Goal: Navigation & Orientation: Find specific page/section

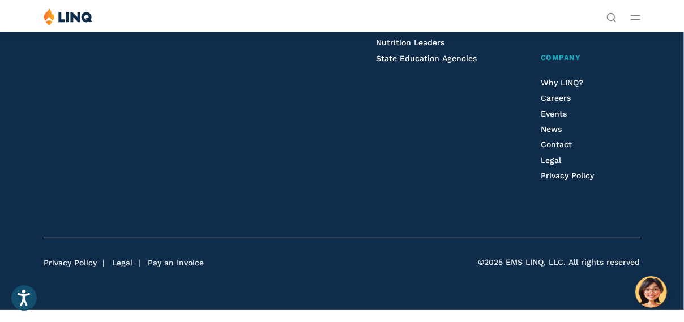
scroll to position [2868, 0]
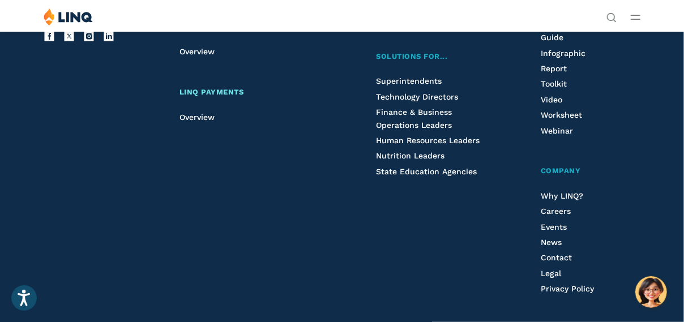
click at [204, 91] on span "LINQ Payments" at bounding box center [212, 92] width 65 height 8
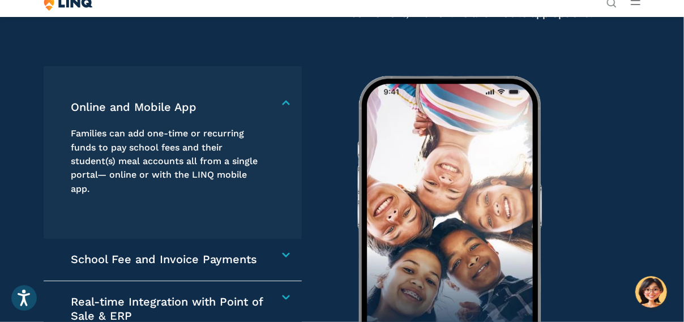
scroll to position [1530, 0]
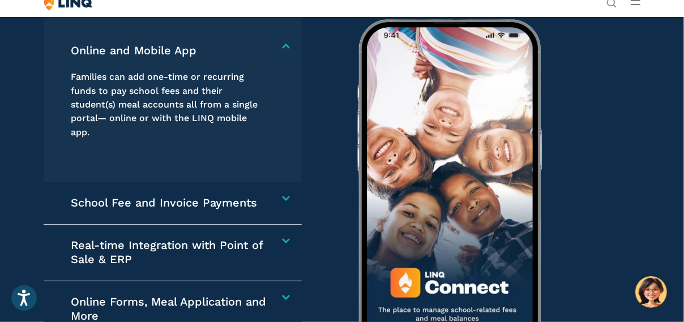
click at [108, 51] on h4 "Online and Mobile App" at bounding box center [169, 51] width 196 height 15
click at [158, 99] on p "Families can add one-time or recurring funds to pay school fees and their stude…" at bounding box center [169, 104] width 196 height 69
click at [141, 49] on h4 "Online and Mobile App" at bounding box center [169, 51] width 196 height 15
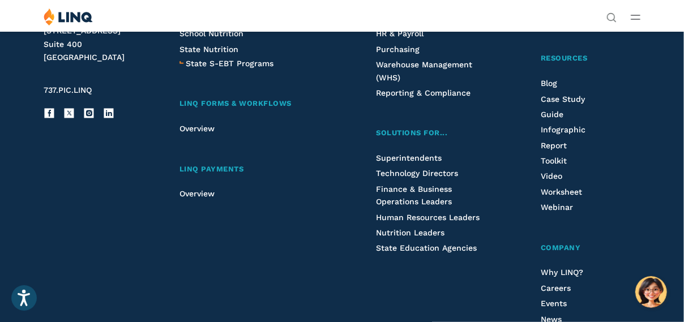
scroll to position [2833, 0]
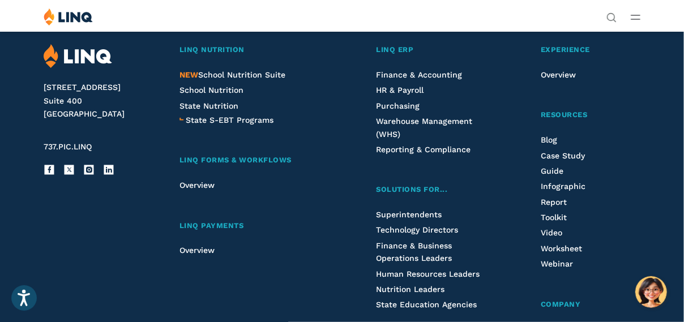
click at [74, 55] on img at bounding box center [78, 56] width 69 height 24
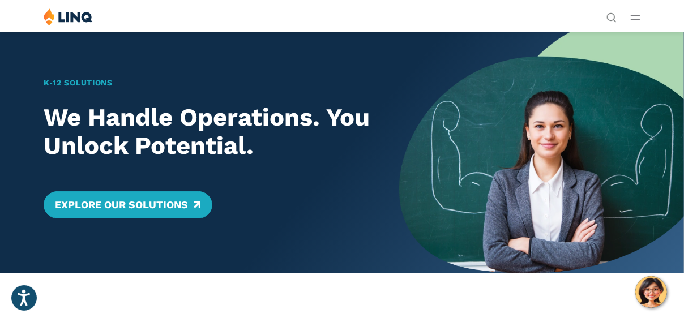
click at [640, 16] on icon "Open Main Menu" at bounding box center [636, 17] width 10 height 5
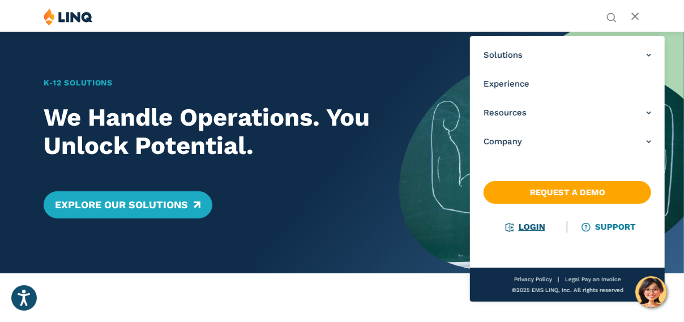
click at [530, 229] on link "Login" at bounding box center [526, 227] width 39 height 10
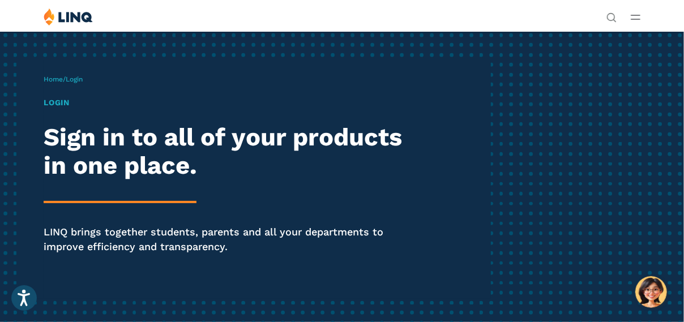
click at [83, 79] on span "Login" at bounding box center [74, 79] width 17 height 8
click at [57, 104] on h1 "Login" at bounding box center [232, 103] width 376 height 12
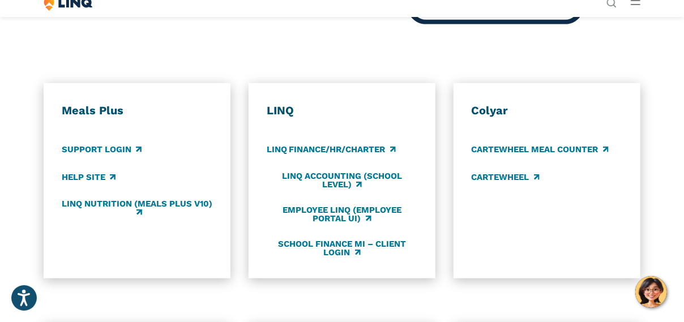
scroll to position [510, 0]
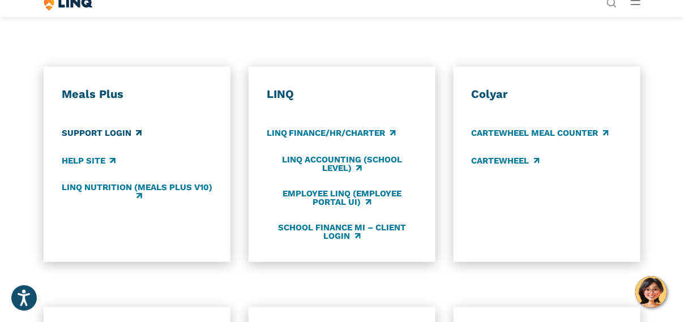
click at [87, 135] on link "Support Login" at bounding box center [102, 133] width 80 height 12
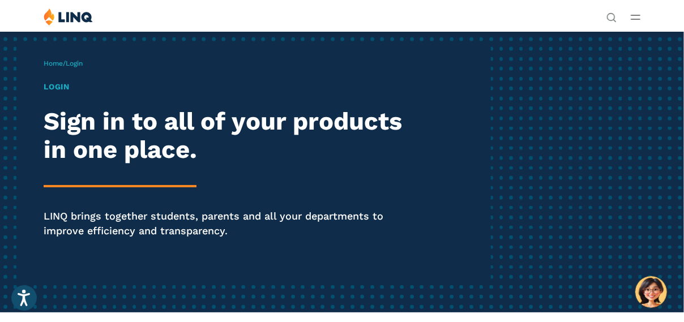
scroll to position [0, 0]
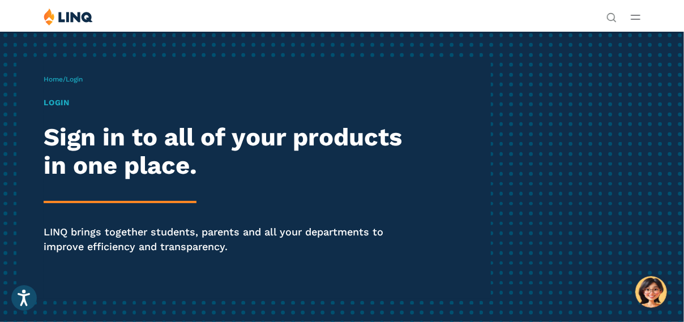
click at [639, 19] on line "Open Main Menu" at bounding box center [636, 19] width 8 height 0
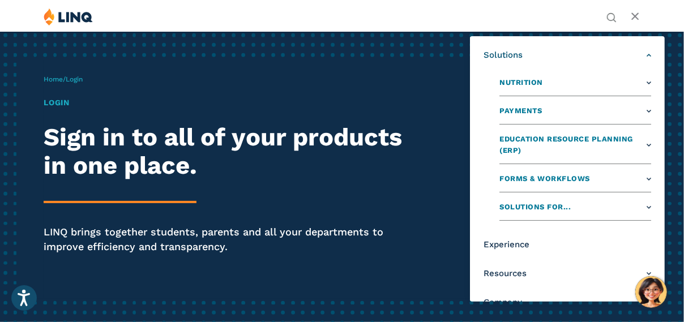
click at [642, 54] on link "Solutions" at bounding box center [568, 55] width 168 height 12
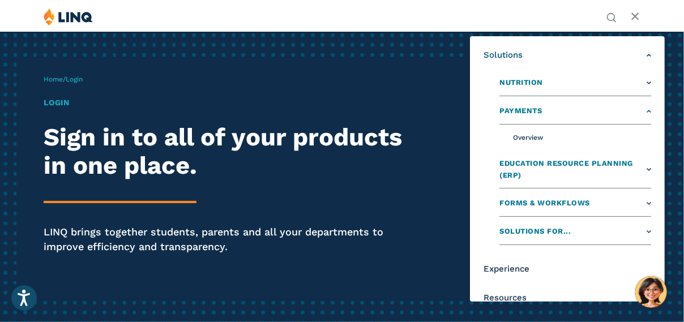
click at [641, 110] on link "Payments" at bounding box center [576, 113] width 152 height 23
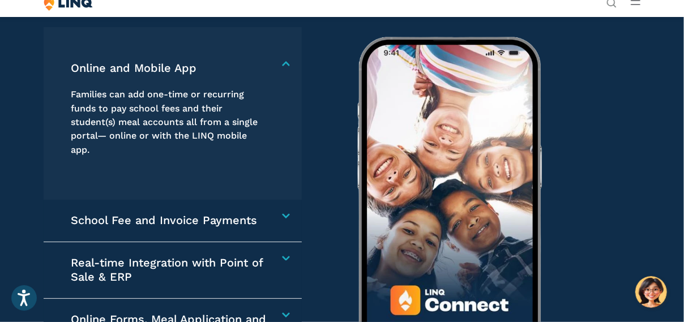
scroll to position [1530, 0]
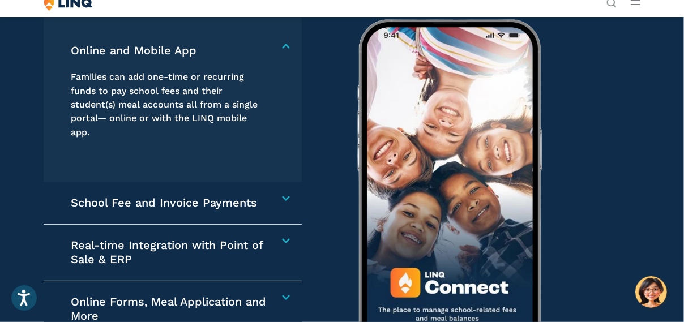
click at [267, 196] on h4 "School Fee and Invoice Payments" at bounding box center [169, 203] width 196 height 15
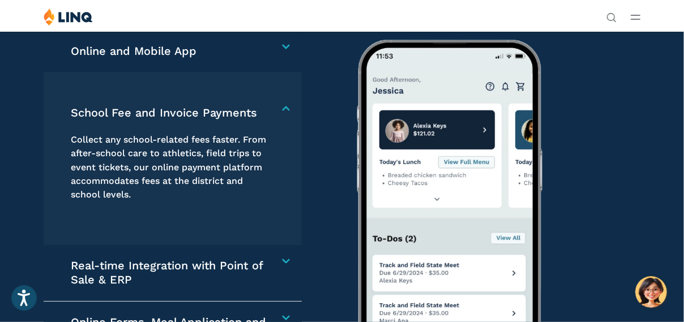
scroll to position [1461, 0]
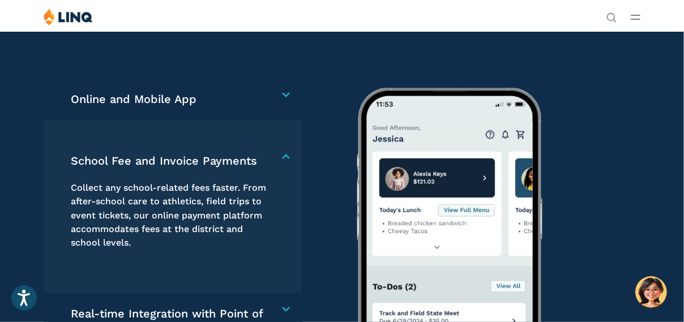
click at [267, 92] on h4 "Online and Mobile App" at bounding box center [169, 99] width 196 height 15
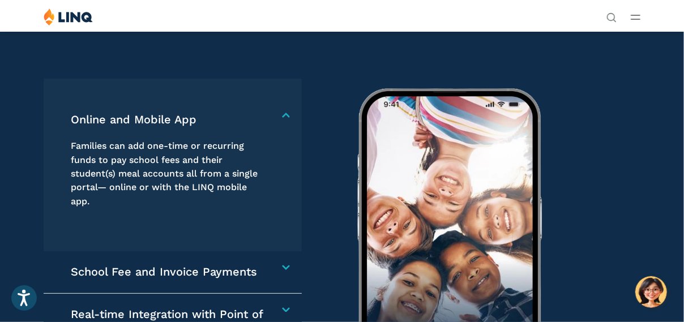
click at [131, 118] on h4 "Online and Mobile App" at bounding box center [169, 120] width 196 height 15
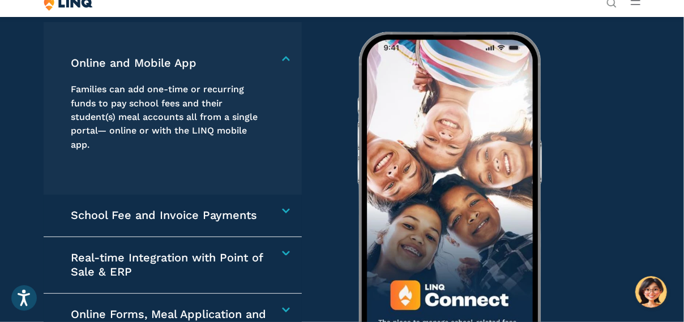
scroll to position [1631, 0]
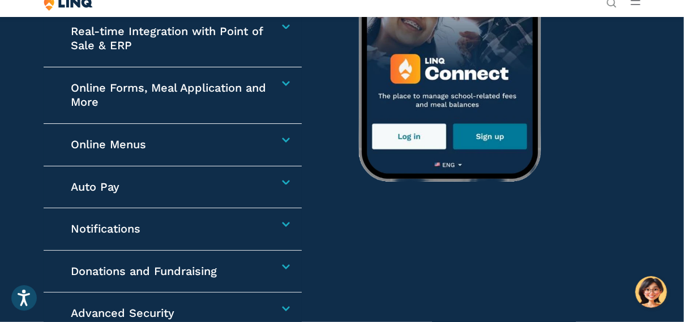
click at [267, 181] on h4 "Auto Pay" at bounding box center [169, 187] width 196 height 15
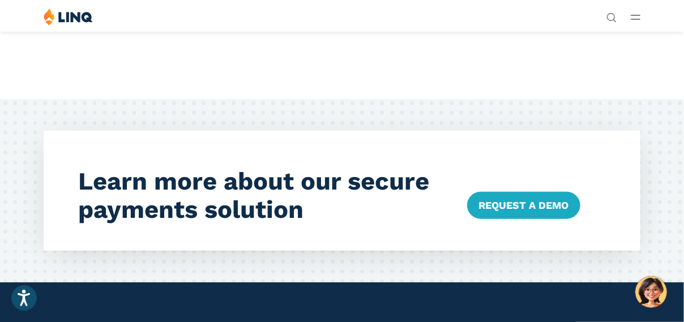
scroll to position [2350, 0]
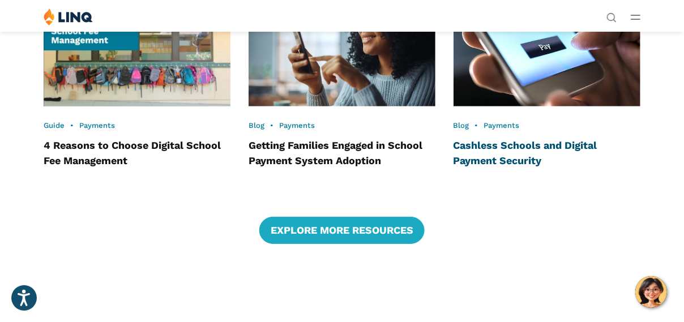
click at [484, 152] on link "Cashless Schools and Digital Payment Security" at bounding box center [526, 152] width 144 height 27
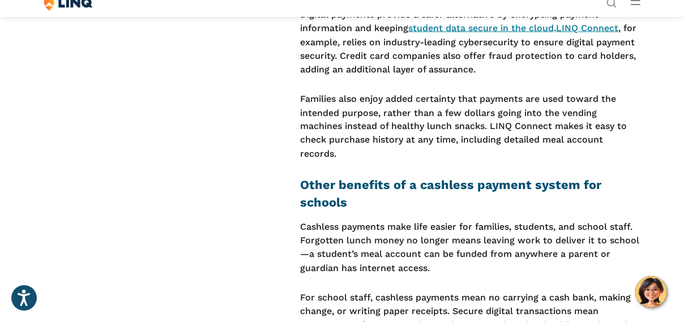
scroll to position [907, 0]
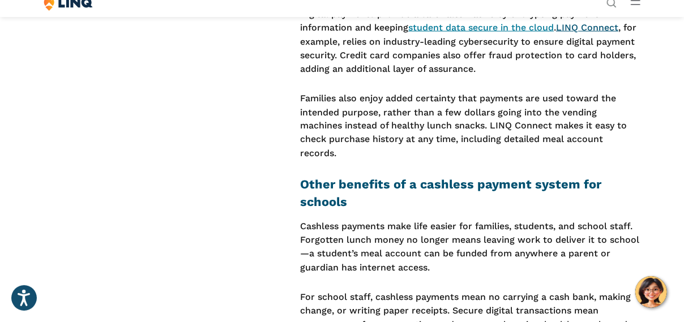
click at [581, 33] on link "LINQ Connect" at bounding box center [587, 27] width 62 height 11
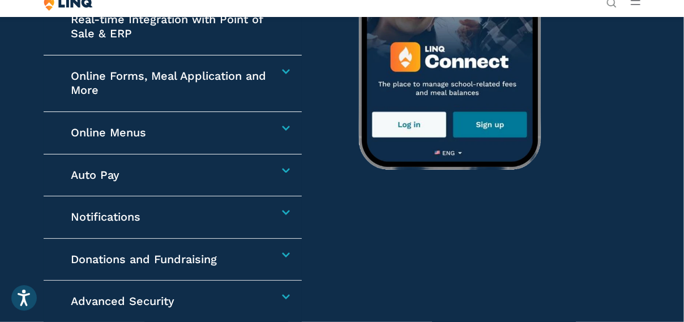
scroll to position [1756, 0]
click at [267, 171] on h4 "Auto Pay" at bounding box center [169, 175] width 196 height 15
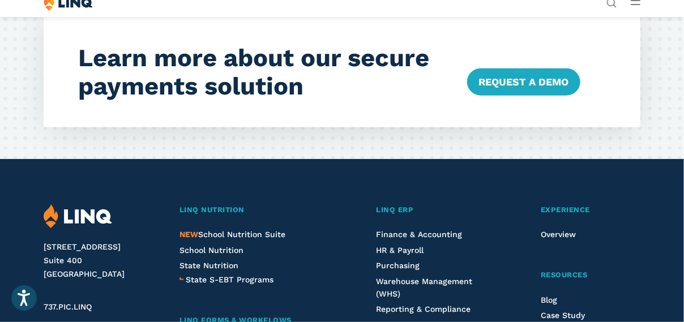
scroll to position [2815, 0]
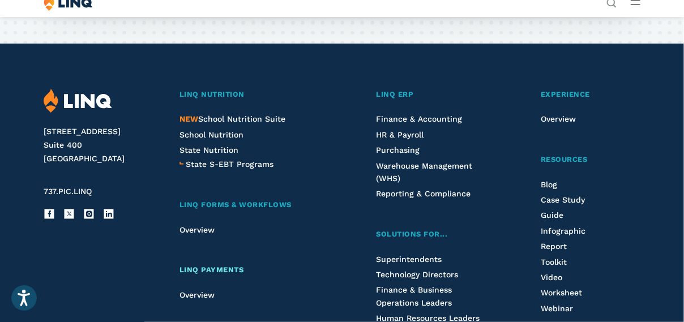
click at [225, 270] on span "LINQ Payments" at bounding box center [212, 270] width 65 height 8
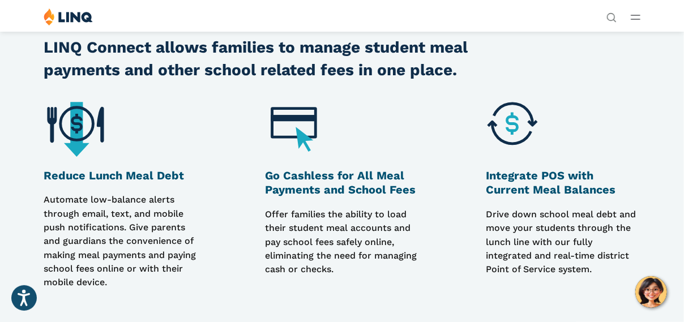
scroll to position [453, 0]
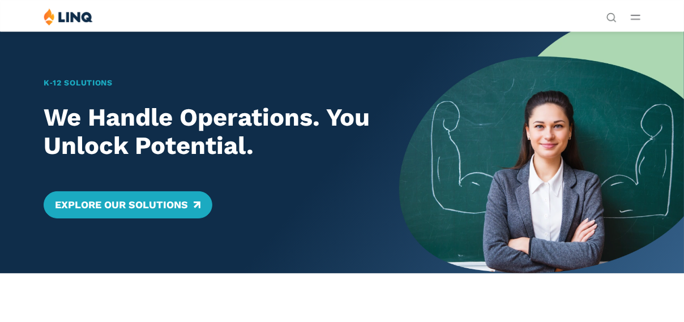
click at [639, 18] on icon "Open Main Menu" at bounding box center [636, 17] width 10 height 5
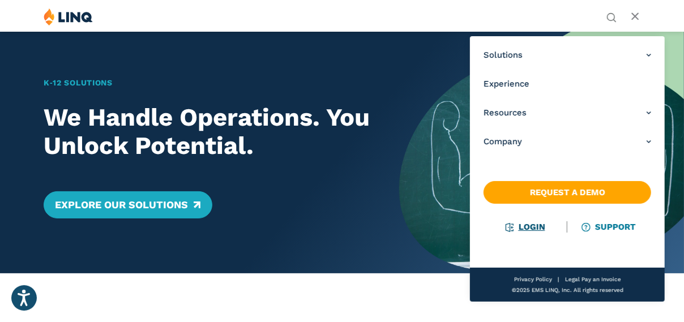
click at [531, 225] on link "Login" at bounding box center [526, 227] width 39 height 10
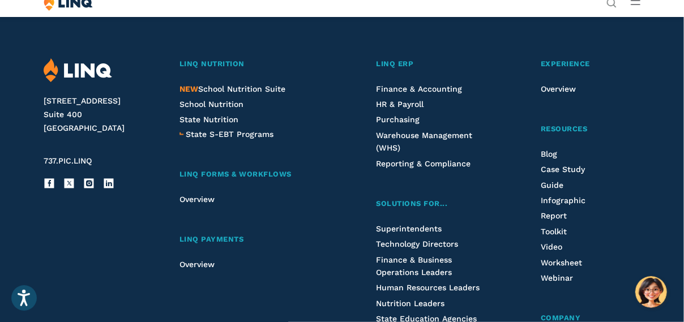
scroll to position [1142, 0]
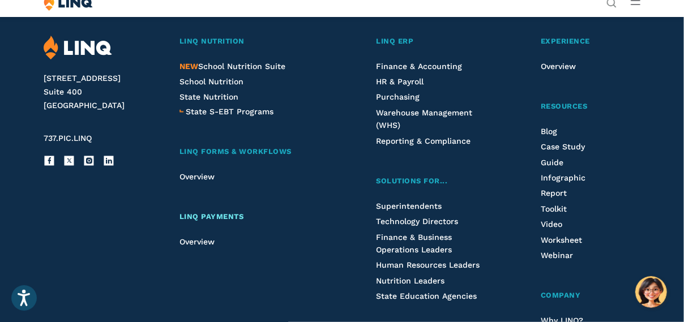
click at [228, 215] on span "LINQ Payments" at bounding box center [212, 216] width 65 height 8
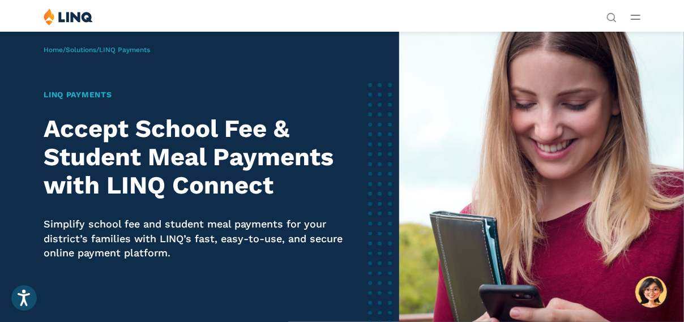
click at [90, 95] on h1 "LINQ Payments" at bounding box center [200, 95] width 312 height 12
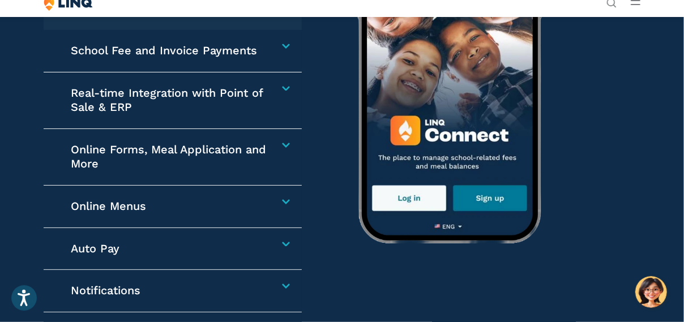
scroll to position [1700, 0]
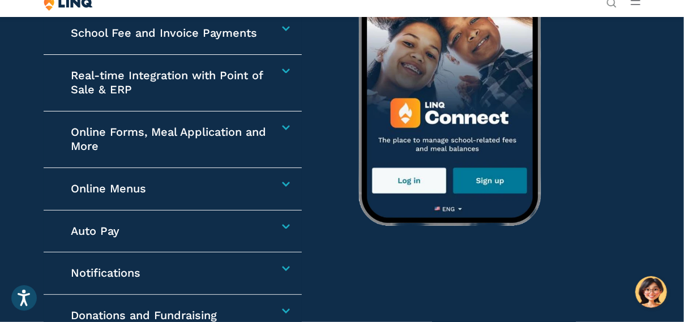
click at [279, 194] on div "Online Menus Plan meals ahead with confidence. Families can view daily, weekly,…" at bounding box center [173, 189] width 258 height 42
click at [284, 188] on div "Online Menus Plan meals ahead with confidence. Families can view daily, weekly,…" at bounding box center [173, 189] width 258 height 42
click at [267, 184] on h4 "Online Menus" at bounding box center [169, 189] width 196 height 15
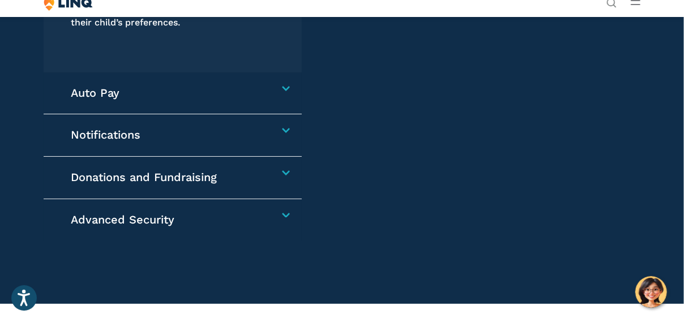
scroll to position [1852, 0]
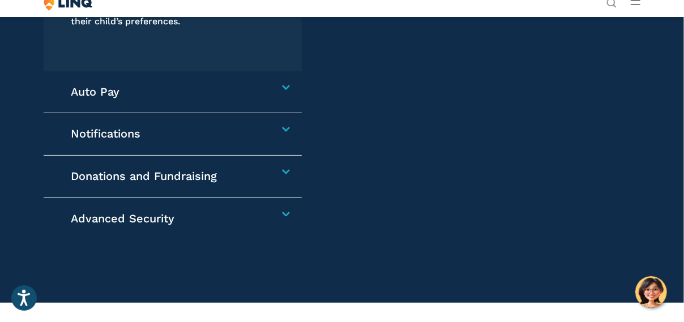
click at [281, 92] on div "Auto Pay Setting up Auto Pay saves families time and eliminates the hassle of m…" at bounding box center [173, 92] width 258 height 42
click at [286, 90] on div "Auto Pay Setting up Auto Pay saves families time and eliminates the hassle of m…" at bounding box center [173, 92] width 258 height 42
click at [267, 85] on h4 "Auto Pay" at bounding box center [169, 92] width 196 height 15
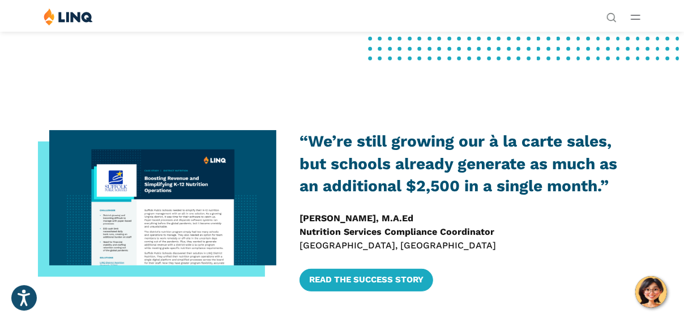
scroll to position [0, 0]
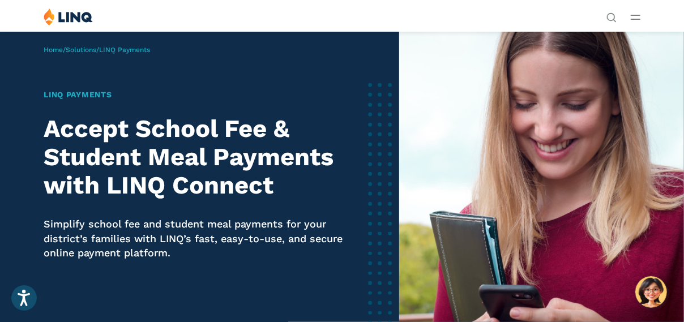
click at [635, 16] on icon "Open Main Menu" at bounding box center [636, 17] width 10 height 5
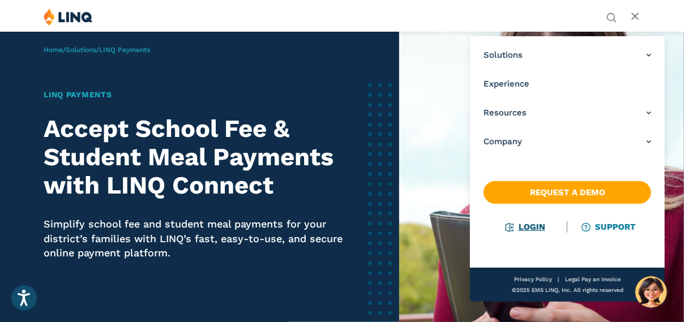
click at [523, 228] on link "Login" at bounding box center [526, 227] width 39 height 10
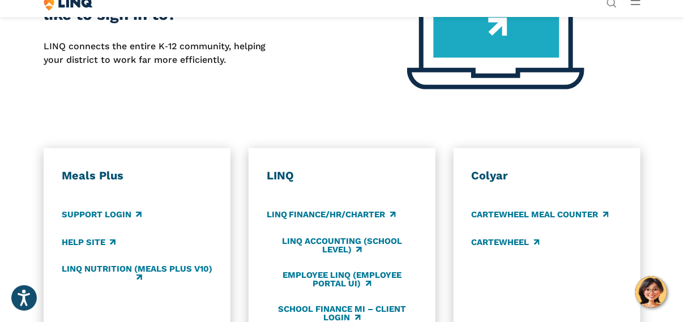
scroll to position [453, 0]
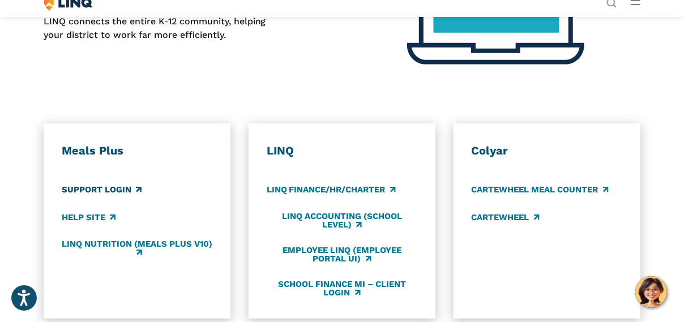
click at [113, 189] on link "Support Login" at bounding box center [102, 190] width 80 height 12
click at [324, 192] on link "LINQ Finance/HR/Charter" at bounding box center [331, 190] width 129 height 12
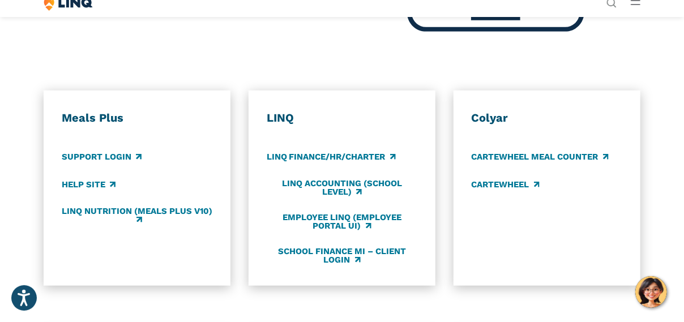
scroll to position [510, 0]
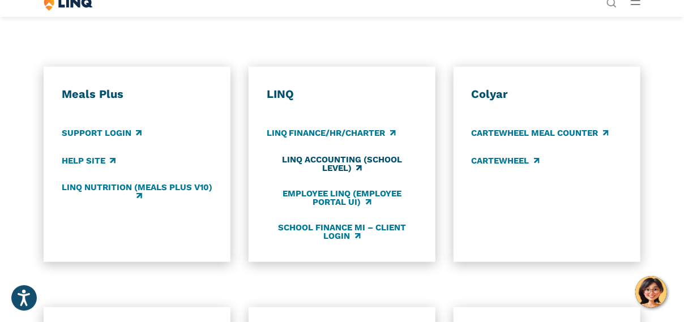
click at [338, 156] on link "LINQ Accounting (school level)" at bounding box center [342, 164] width 151 height 19
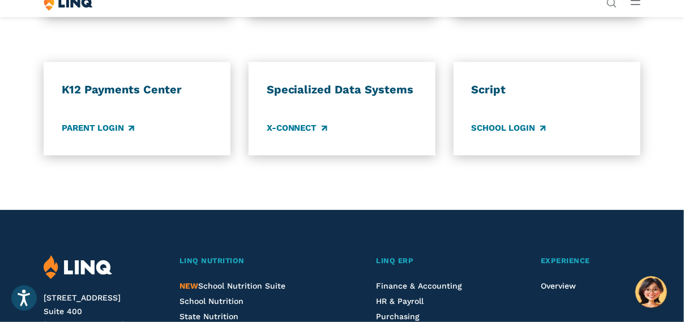
scroll to position [907, 0]
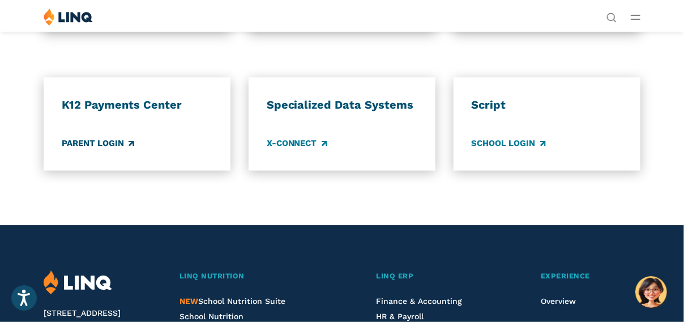
click at [83, 142] on link "Parent Login" at bounding box center [98, 144] width 73 height 12
click at [497, 145] on link "School Login" at bounding box center [508, 144] width 74 height 12
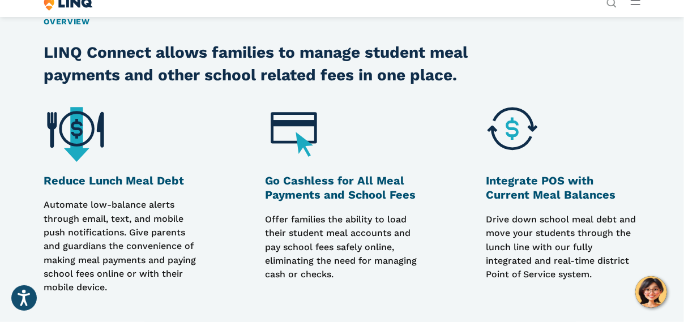
scroll to position [737, 0]
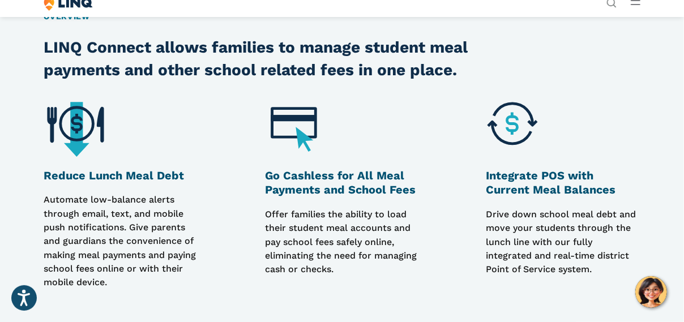
click at [310, 131] on img at bounding box center [297, 128] width 64 height 64
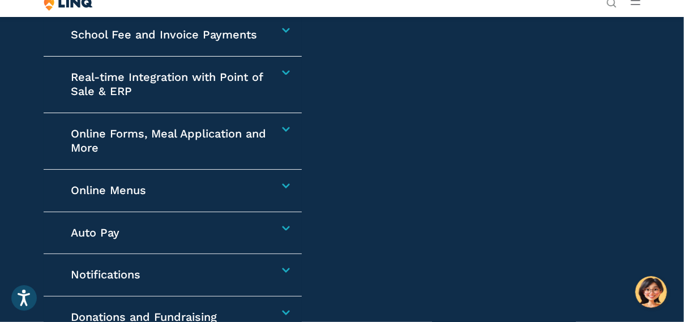
scroll to position [1700, 0]
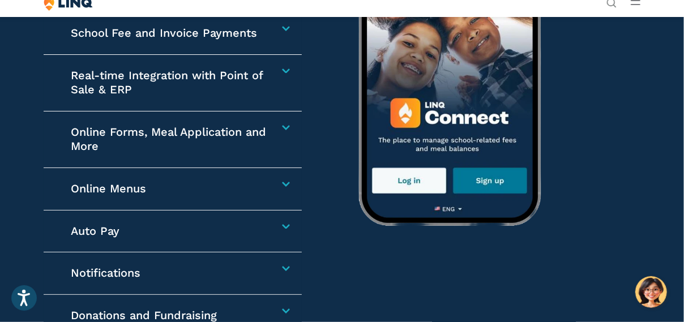
click at [286, 130] on div "Online Forms, Meal Application and More Reduce administrative time spent and sp…" at bounding box center [173, 140] width 258 height 57
click at [267, 126] on h4 "Online Forms, Meal Application and More" at bounding box center [169, 139] width 196 height 29
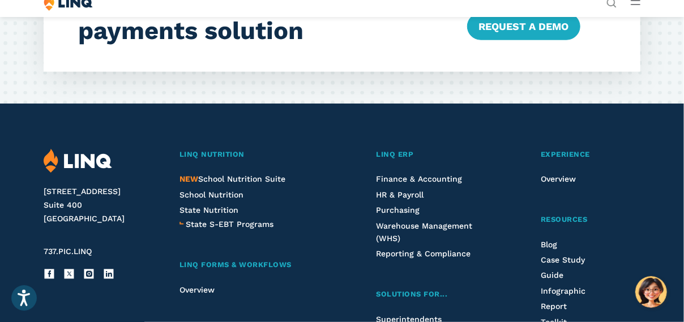
scroll to position [2759, 0]
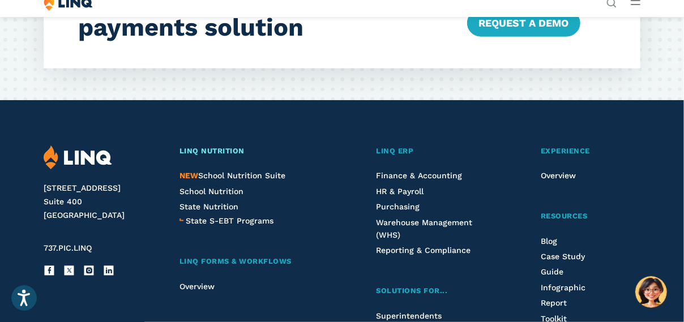
click at [230, 149] on span "LINQ Nutrition" at bounding box center [212, 151] width 65 height 8
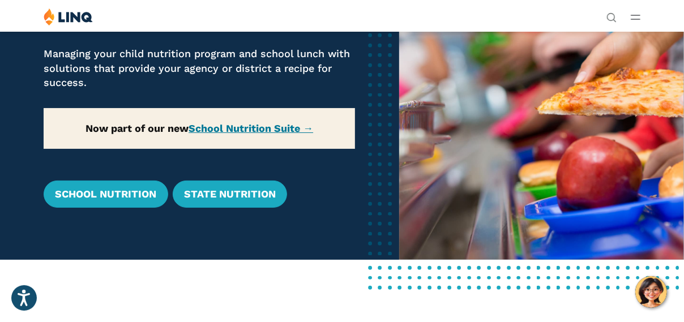
scroll to position [57, 0]
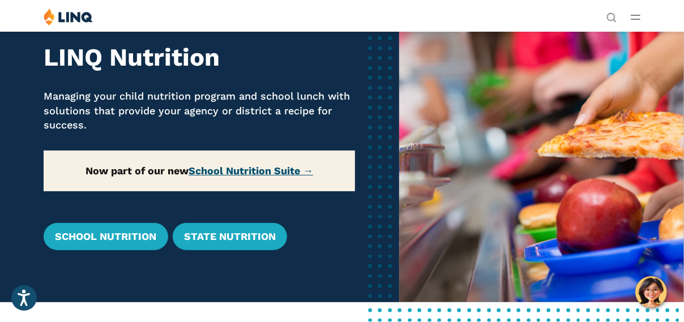
click at [257, 169] on link "School Nutrition Suite →" at bounding box center [251, 171] width 125 height 12
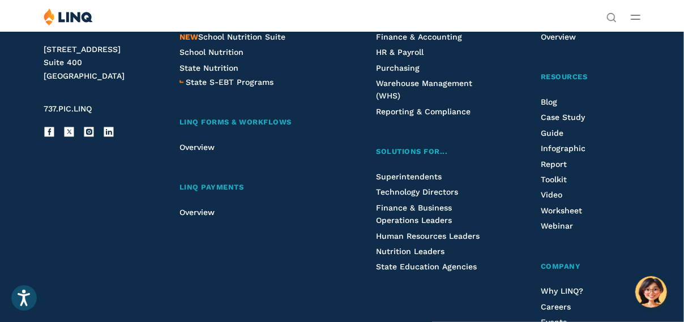
scroll to position [1268, 0]
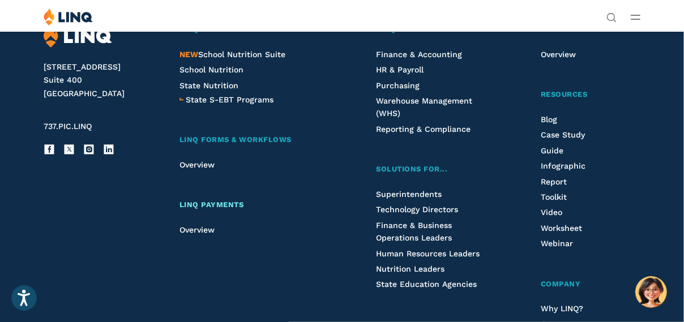
click at [219, 205] on span "LINQ Payments" at bounding box center [212, 205] width 65 height 8
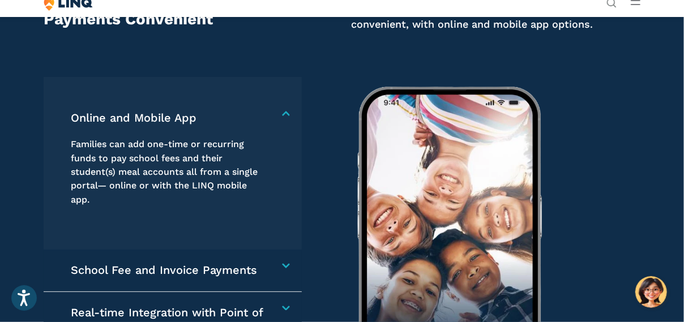
scroll to position [1530, 0]
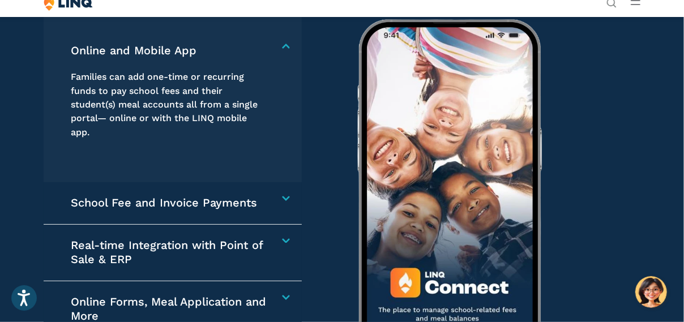
click at [267, 198] on h4 "School Fee and Invoice Payments" at bounding box center [169, 203] width 196 height 15
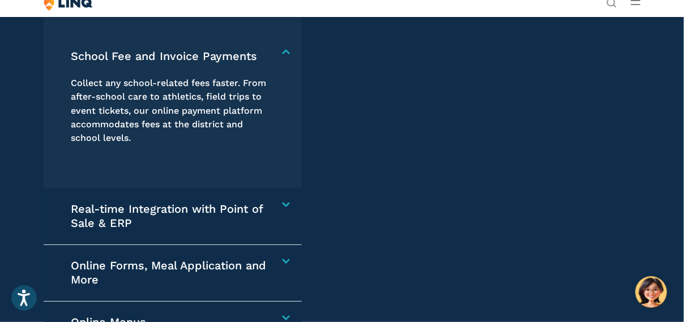
scroll to position [1631, 0]
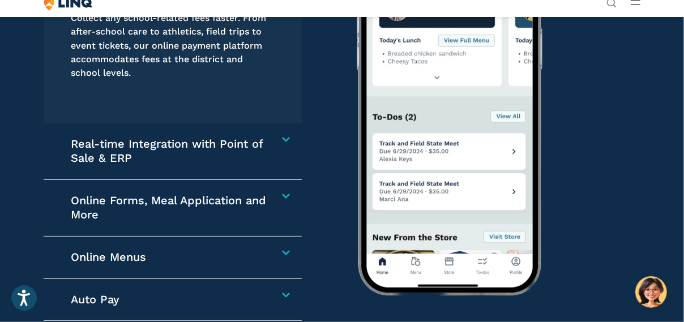
click at [284, 142] on div "Real-time Integration with Point of Sale & ERP Drive down school meal debt and …" at bounding box center [173, 152] width 258 height 57
click at [267, 140] on h4 "Real-time Integration with Point of Sale & ERP" at bounding box center [169, 151] width 196 height 29
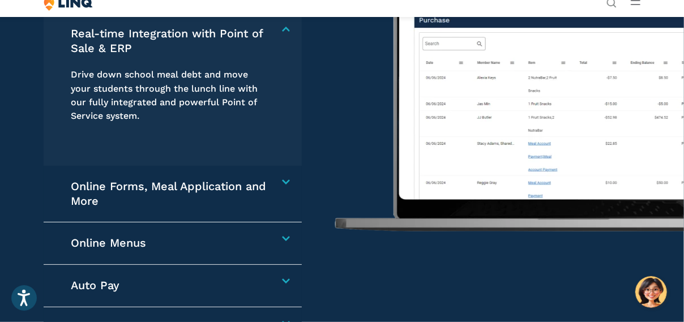
click at [267, 180] on h4 "Online Forms, Meal Application and More" at bounding box center [169, 194] width 196 height 29
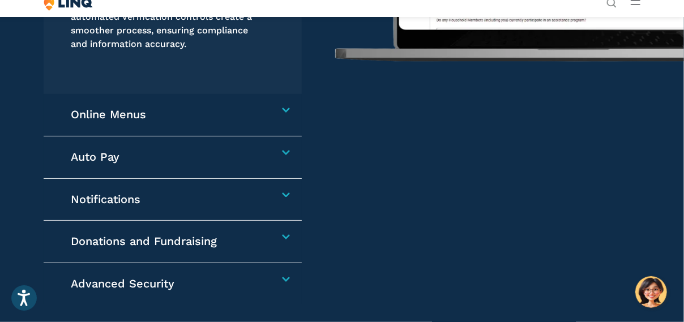
click at [267, 109] on h4 "Online Menus" at bounding box center [169, 115] width 196 height 15
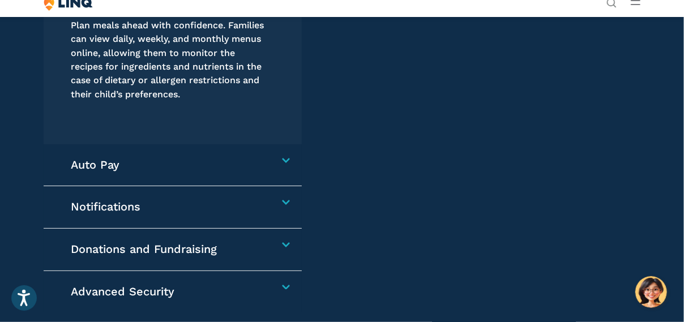
scroll to position [1789, 0]
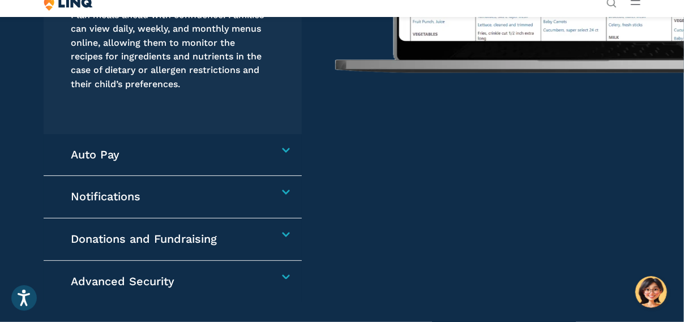
click at [267, 148] on h4 "Auto Pay" at bounding box center [169, 155] width 196 height 15
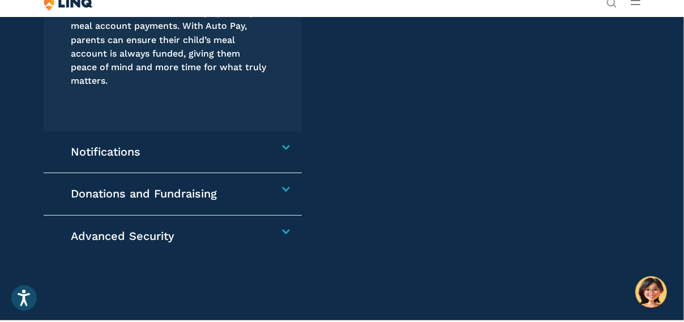
scroll to position [1903, 0]
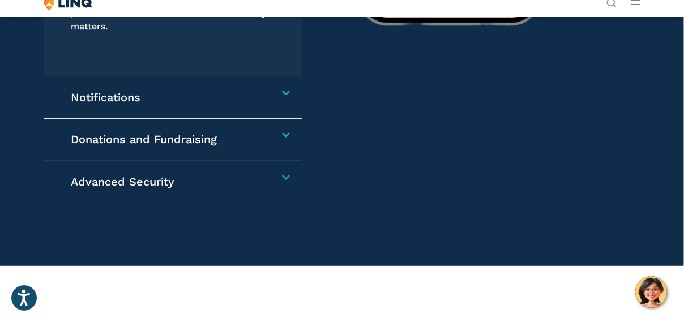
click at [267, 92] on h4 "Notifications" at bounding box center [169, 98] width 196 height 15
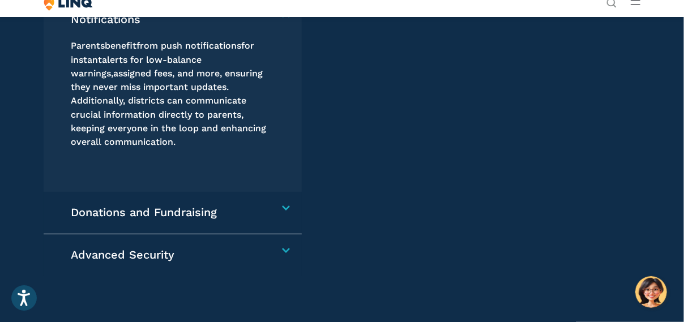
scroll to position [1948, 0]
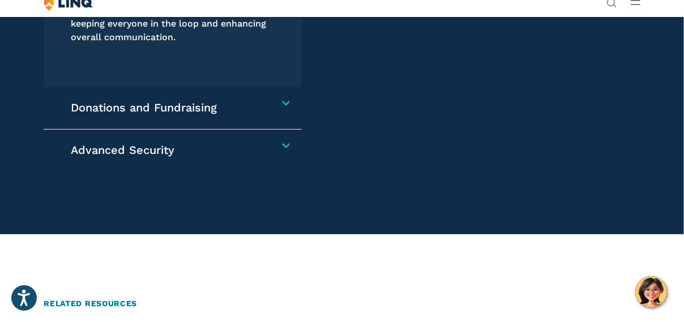
click at [286, 104] on div "Donations and Fundraising Our app allows for simple and secure acceptance of do…" at bounding box center [173, 108] width 258 height 42
click at [267, 101] on h4 "Donations and Fundraising" at bounding box center [169, 108] width 196 height 15
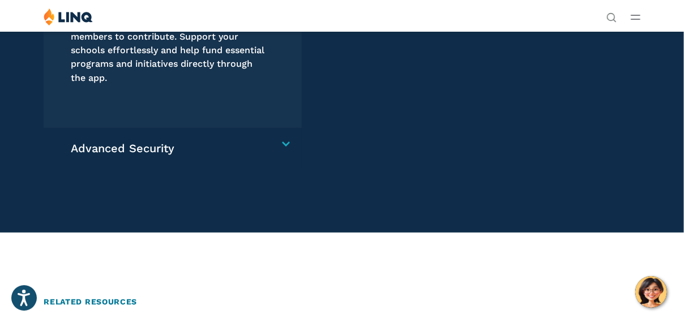
scroll to position [2036, 0]
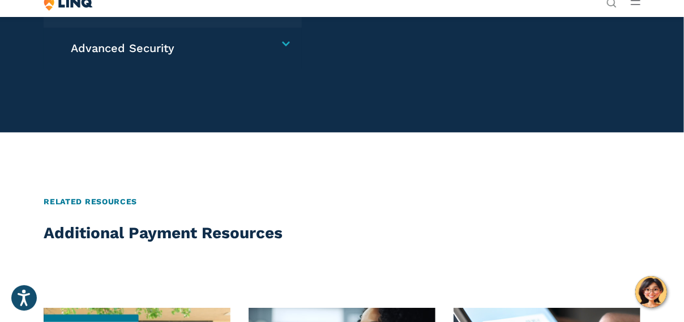
click at [286, 37] on div "Advanced Security LINQ Connect now includes multi-factor authentication (MFA) t…" at bounding box center [173, 49] width 258 height 42
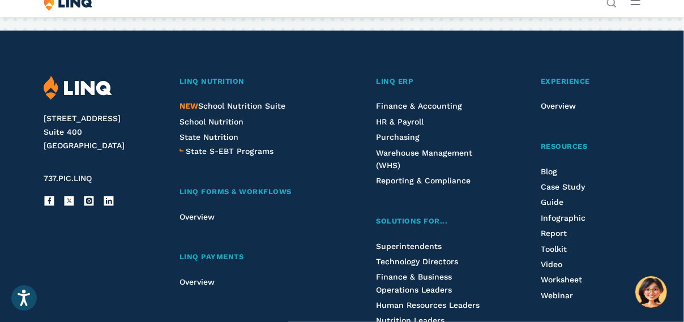
scroll to position [2886, 0]
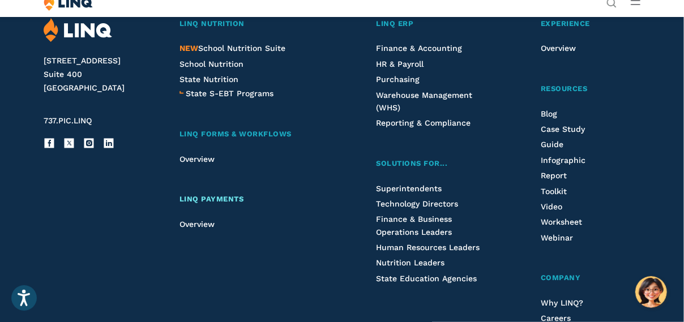
click at [232, 198] on span "LINQ Payments" at bounding box center [212, 199] width 65 height 8
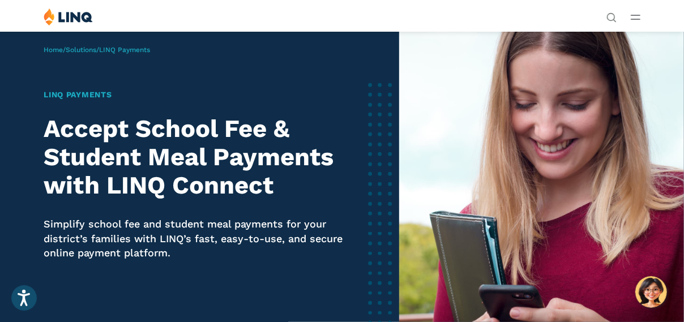
click at [631, 20] on div "Solutions Nutrition Overview NEW School Nutrition Suite School Nutrition State …" at bounding box center [342, 19] width 684 height 22
click at [632, 18] on icon "Open Main Menu" at bounding box center [636, 17] width 10 height 5
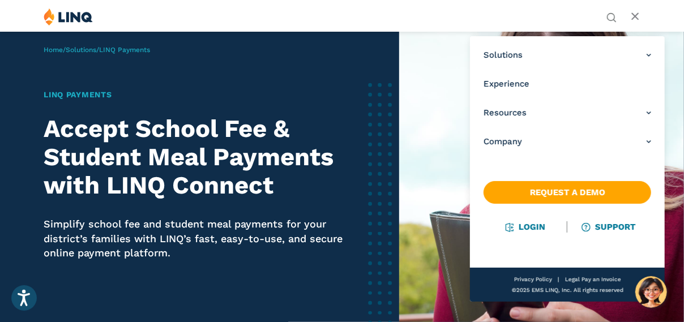
click at [644, 112] on ul "Solutions Nutrition Overview NEW School Nutrition Suite School Nutrition State …" at bounding box center [567, 99] width 195 height 116
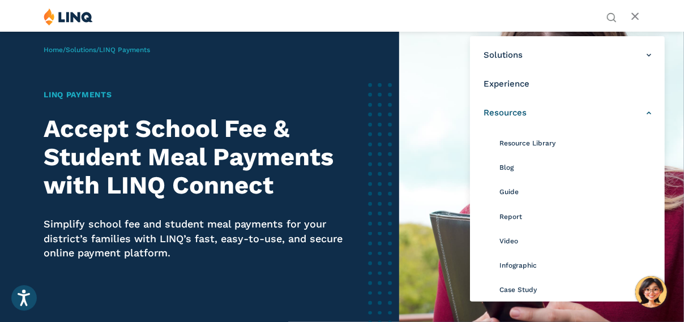
click at [641, 110] on link "Resources" at bounding box center [568, 113] width 168 height 12
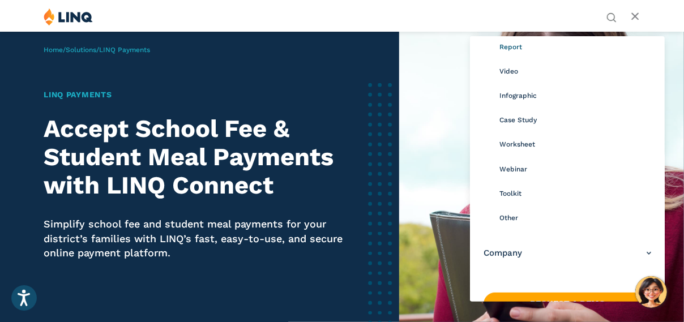
scroll to position [227, 0]
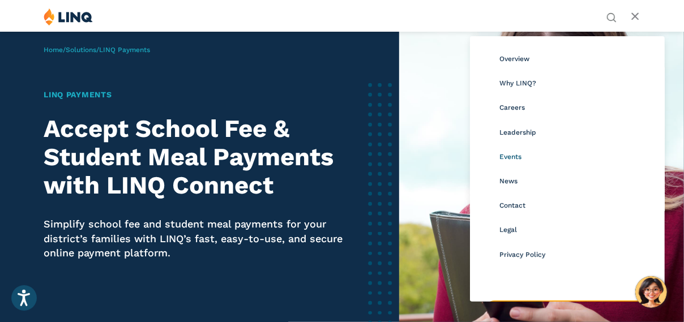
scroll to position [0, 0]
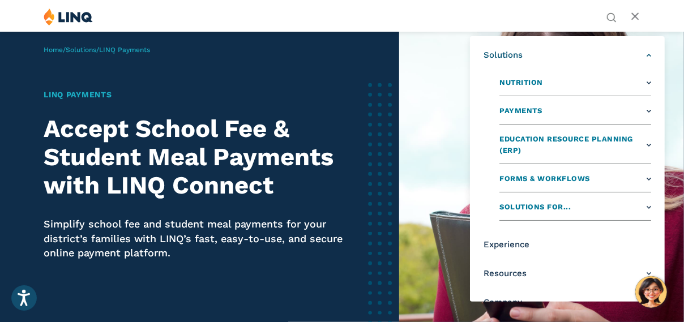
click at [641, 52] on link "Solutions" at bounding box center [568, 55] width 168 height 12
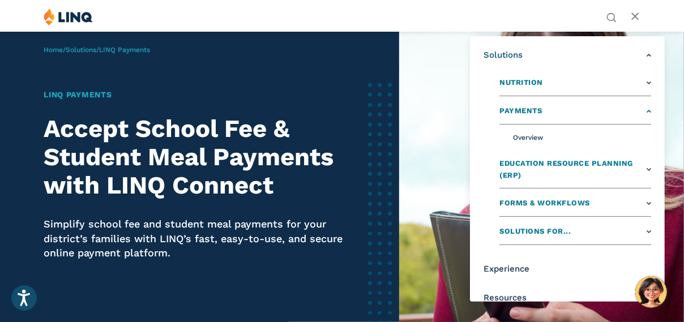
click at [638, 110] on link "Payments" at bounding box center [576, 113] width 152 height 23
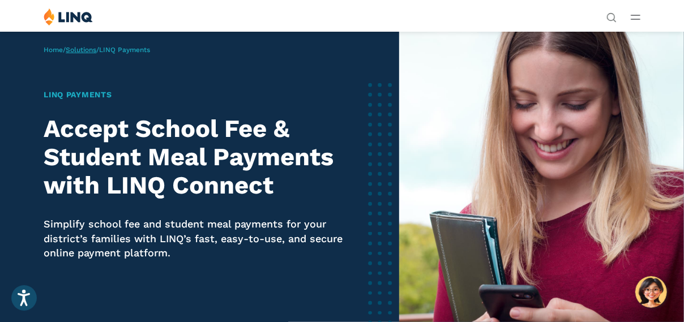
click at [83, 51] on link "Solutions" at bounding box center [81, 50] width 31 height 8
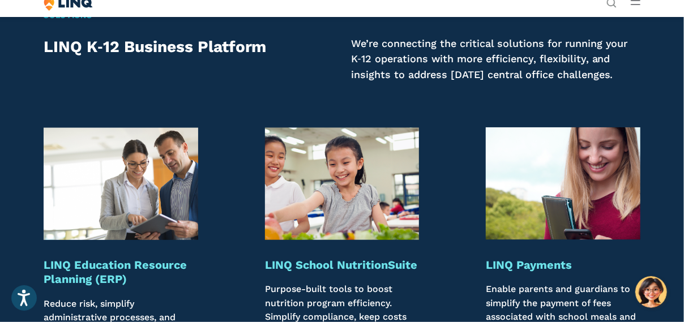
scroll to position [1246, 0]
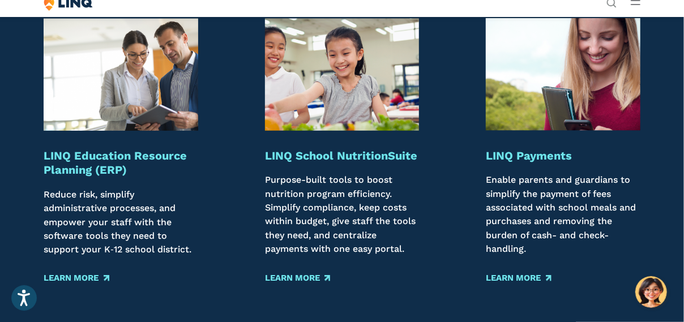
click at [544, 159] on strong "LINQ Payments" at bounding box center [529, 156] width 86 height 14
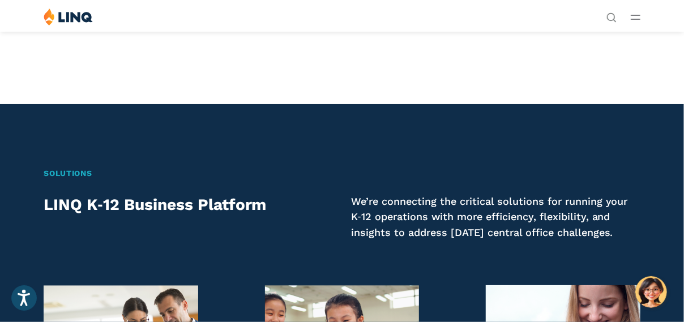
scroll to position [696, 0]
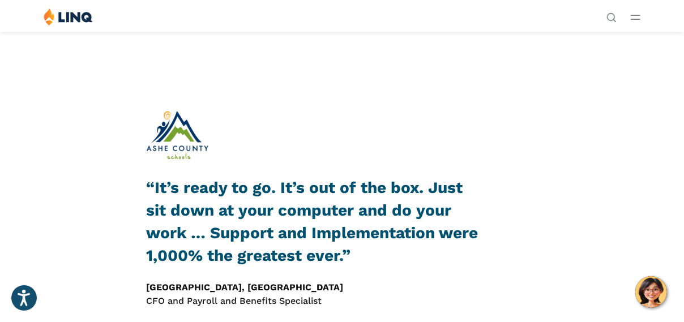
click at [633, 16] on icon "Open Main Menu" at bounding box center [636, 17] width 10 height 5
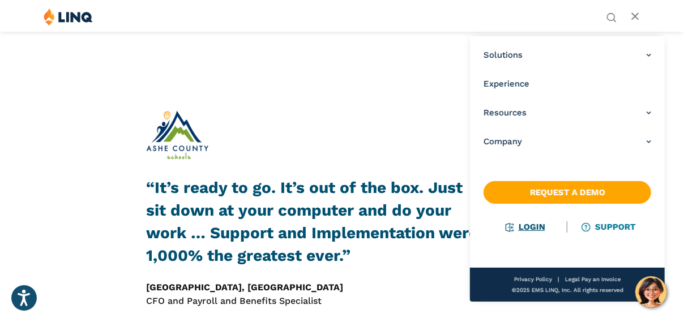
click at [531, 229] on link "Login" at bounding box center [526, 227] width 39 height 10
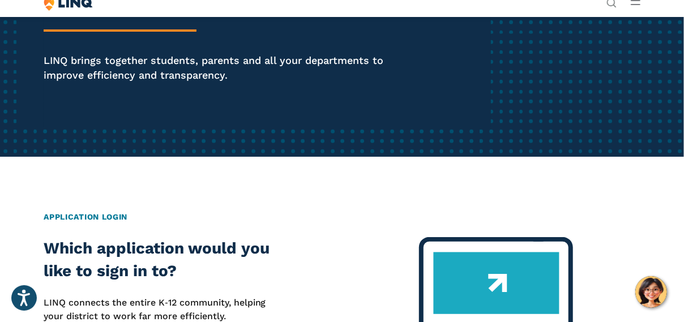
scroll to position [227, 0]
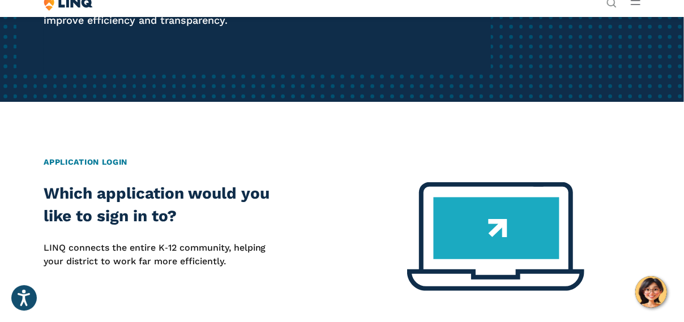
click at [108, 159] on h2 "Application Login" at bounding box center [342, 162] width 597 height 12
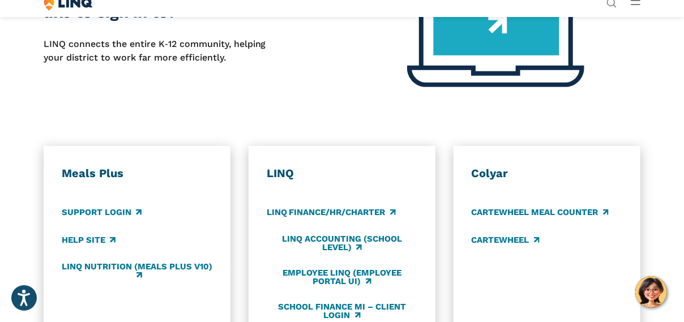
scroll to position [453, 0]
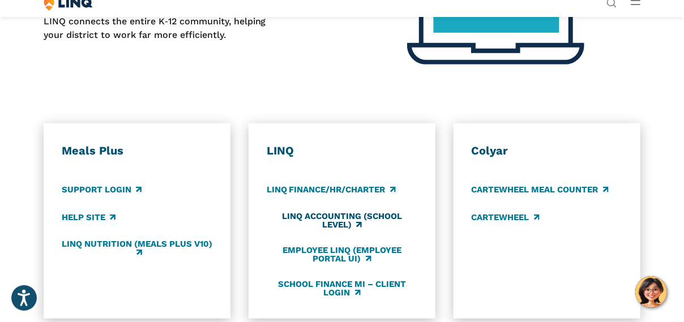
click at [338, 217] on link "LINQ Accounting (school level)" at bounding box center [342, 220] width 151 height 19
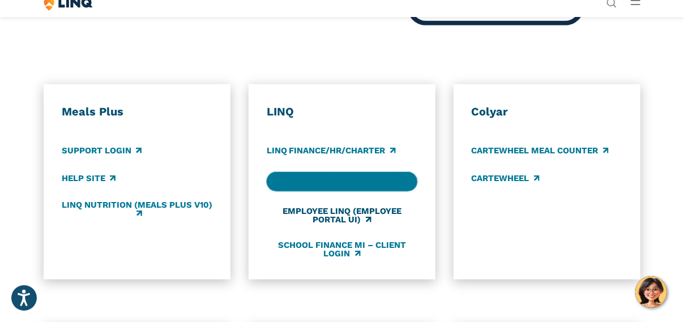
scroll to position [510, 0]
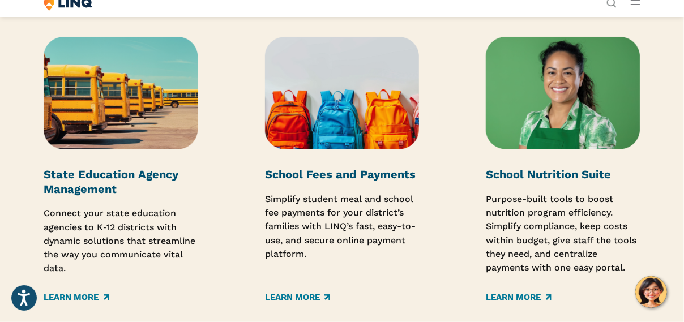
scroll to position [1756, 0]
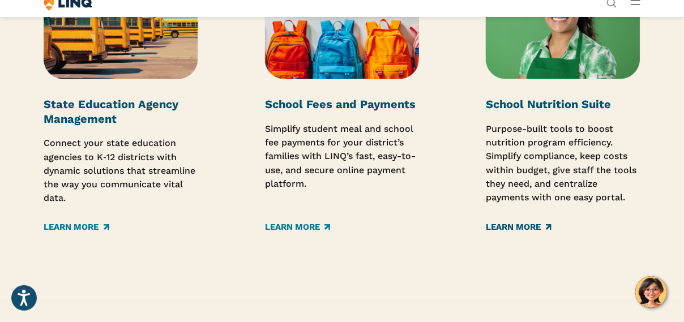
click at [530, 223] on link "Learn More" at bounding box center [518, 227] width 65 height 12
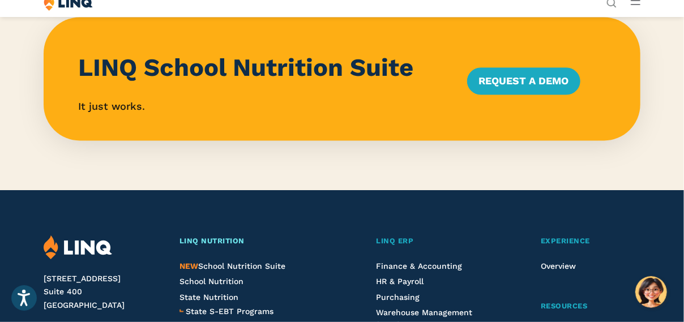
scroll to position [1133, 0]
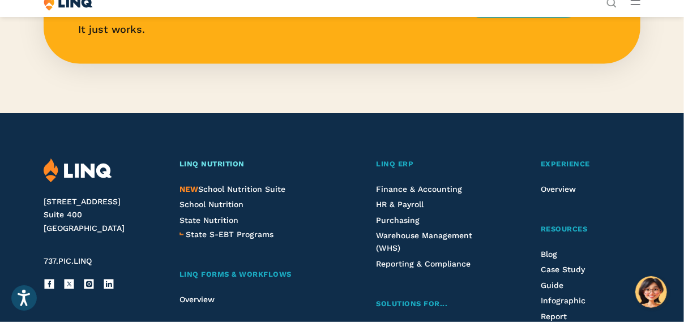
click at [221, 165] on span "LINQ Nutrition" at bounding box center [212, 164] width 65 height 8
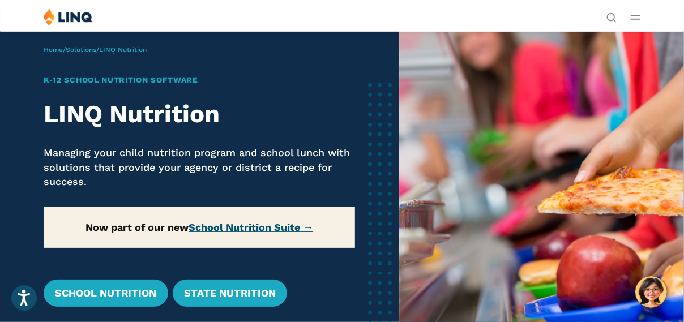
scroll to position [113, 0]
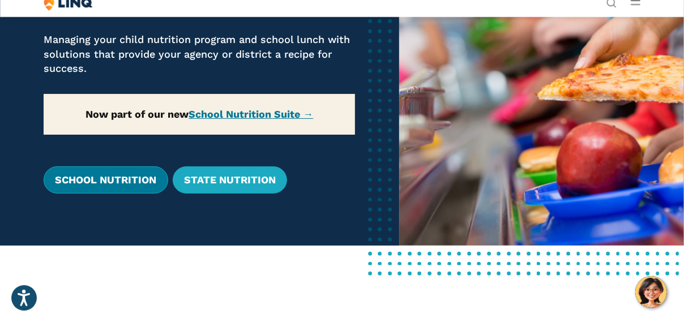
click at [146, 188] on link "School Nutrition" at bounding box center [106, 180] width 124 height 27
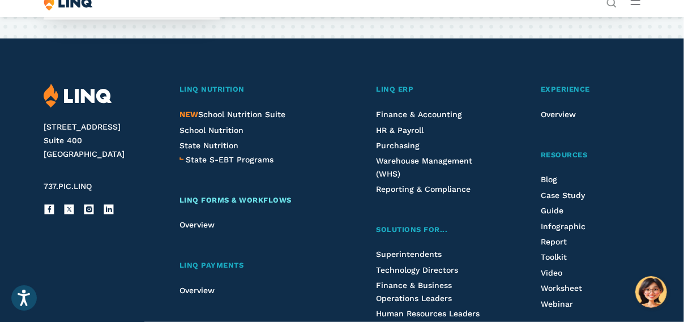
scroll to position [3003, 0]
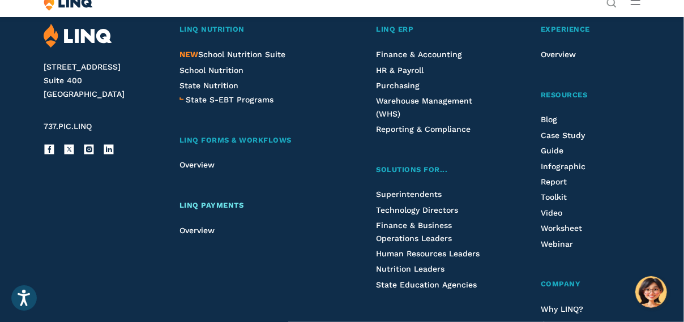
click at [203, 200] on link "LINQ Payments" at bounding box center [256, 206] width 153 height 12
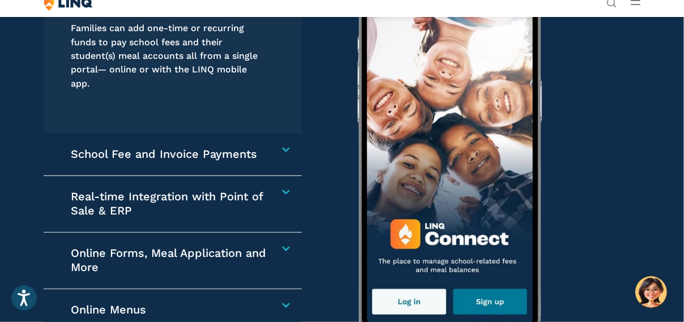
scroll to position [1586, 0]
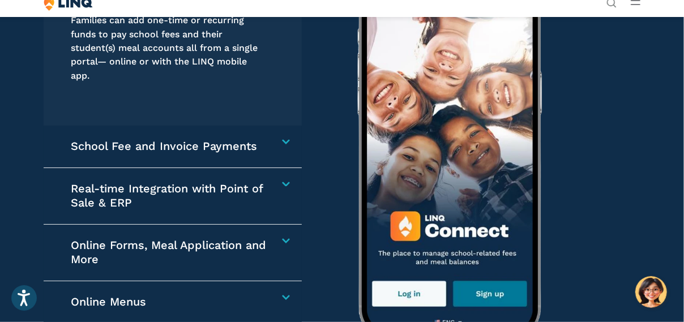
click at [285, 138] on div "School Fee and Invoice Payments Collect any school-related fees faster. From af…" at bounding box center [173, 147] width 258 height 42
click at [267, 141] on h4 "School Fee and Invoice Payments" at bounding box center [169, 146] width 196 height 15
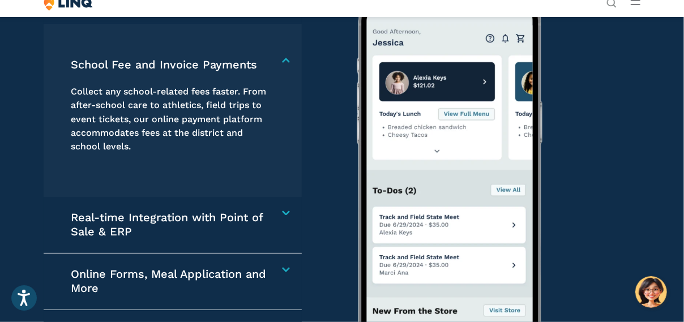
scroll to position [1573, 0]
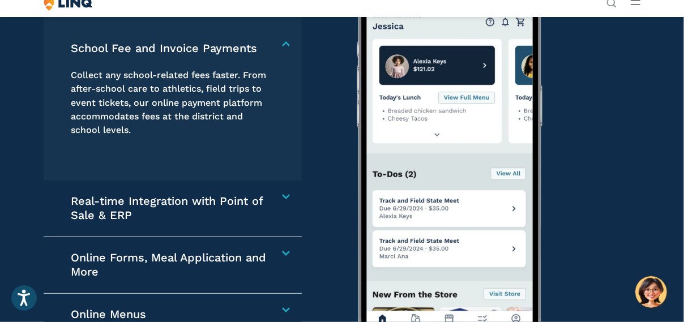
click at [267, 197] on h4 "Real-time Integration with Point of Sale & ERP" at bounding box center [169, 208] width 196 height 29
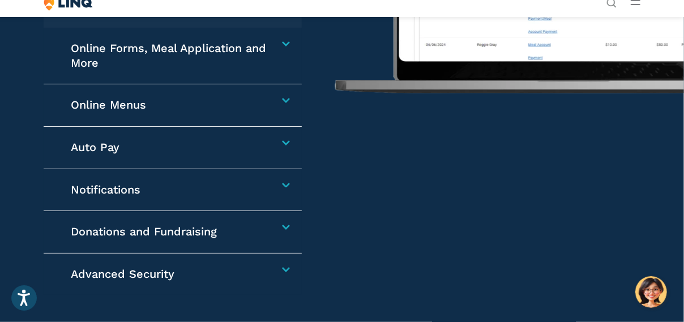
scroll to position [1800, 0]
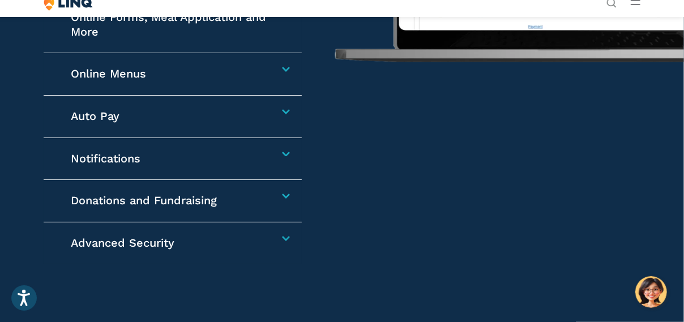
click at [292, 110] on div "Auto Pay Setting up Auto Pay saves families time and eliminates the hassle of m…" at bounding box center [173, 117] width 258 height 42
click at [267, 110] on h4 "Auto Pay" at bounding box center [169, 116] width 196 height 15
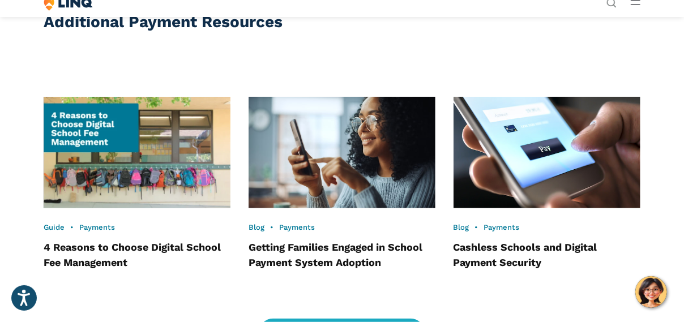
scroll to position [2307, 0]
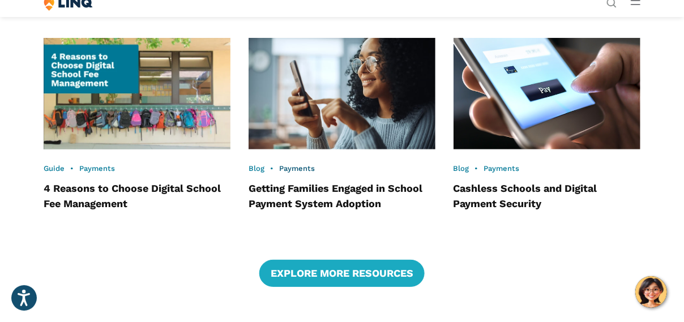
click at [295, 165] on link "Payments" at bounding box center [297, 168] width 36 height 8
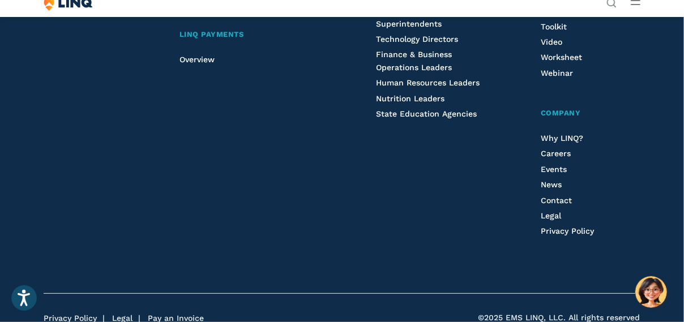
scroll to position [2208, 0]
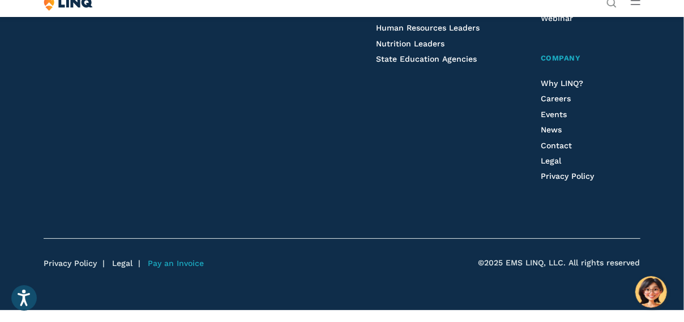
click at [186, 261] on link "Pay an Invoice" at bounding box center [176, 263] width 56 height 9
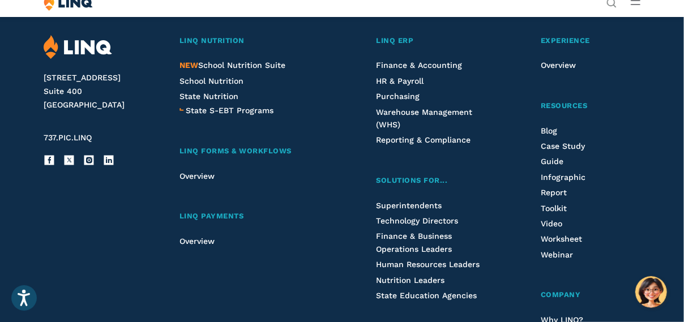
scroll to position [1981, 0]
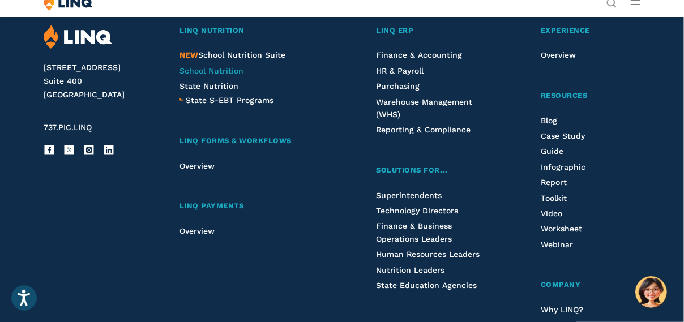
click at [204, 71] on span "School Nutrition" at bounding box center [212, 70] width 64 height 9
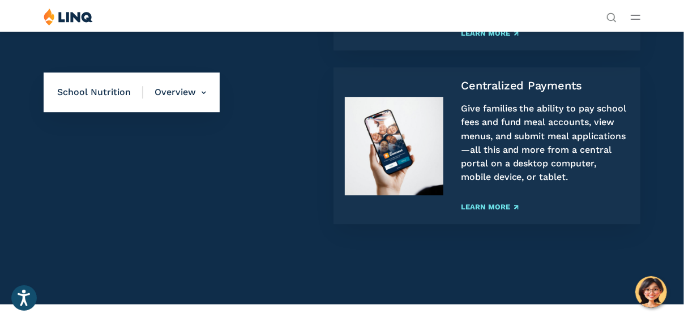
scroll to position [1416, 0]
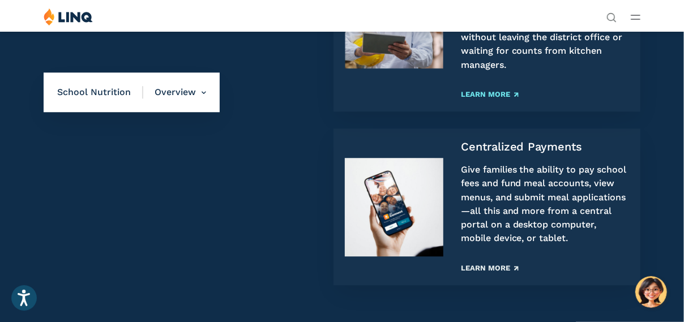
click at [505, 265] on link "Learn More" at bounding box center [490, 268] width 58 height 7
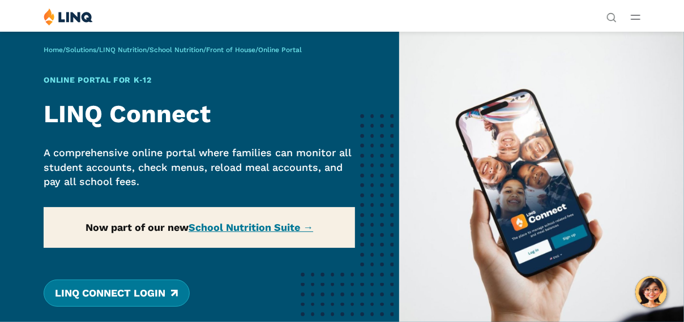
click at [156, 293] on link "LINQ Connect Login" at bounding box center [117, 293] width 146 height 27
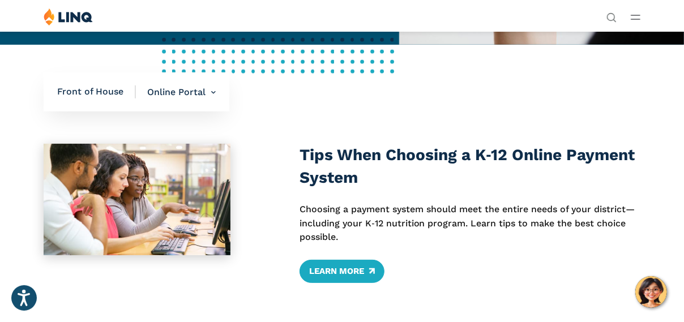
scroll to position [283, 0]
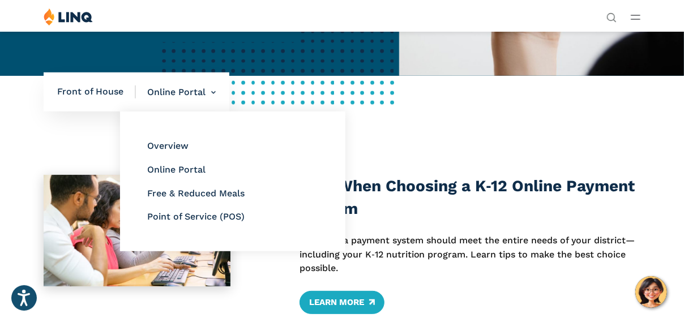
click at [192, 90] on li "Online Portal Overview Online Portal Free & Reduced Meals Point of Service (POS)" at bounding box center [176, 93] width 80 height 40
click at [186, 169] on link "Online Portal" at bounding box center [176, 169] width 58 height 11
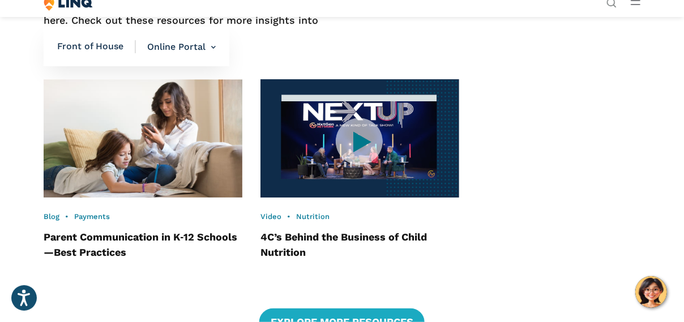
scroll to position [1865, 0]
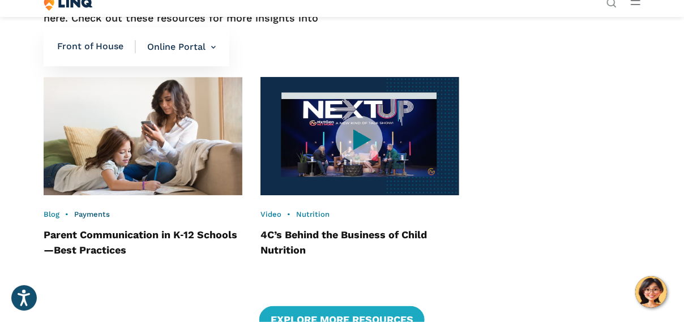
click at [101, 219] on link "Payments" at bounding box center [92, 214] width 36 height 8
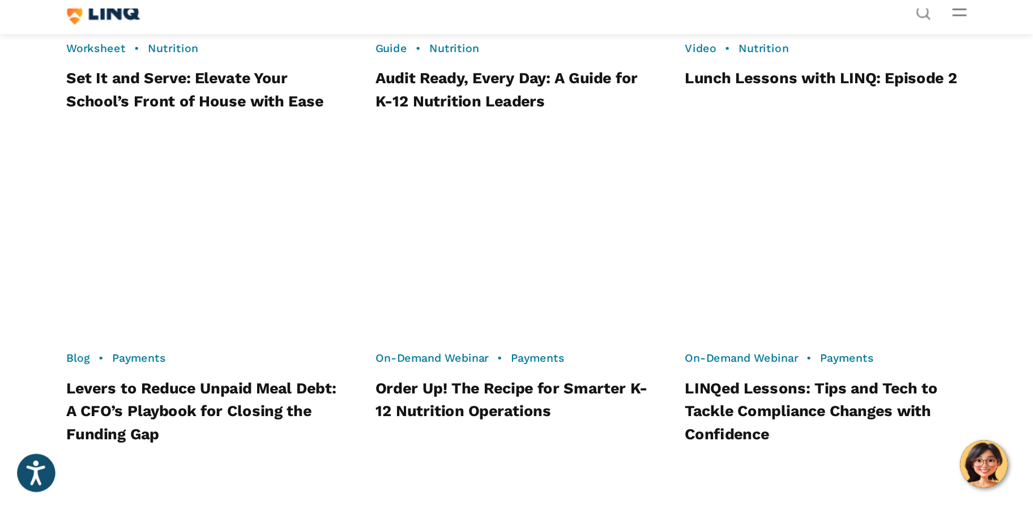
scroll to position [937, 0]
